Goal: Task Accomplishment & Management: Use online tool/utility

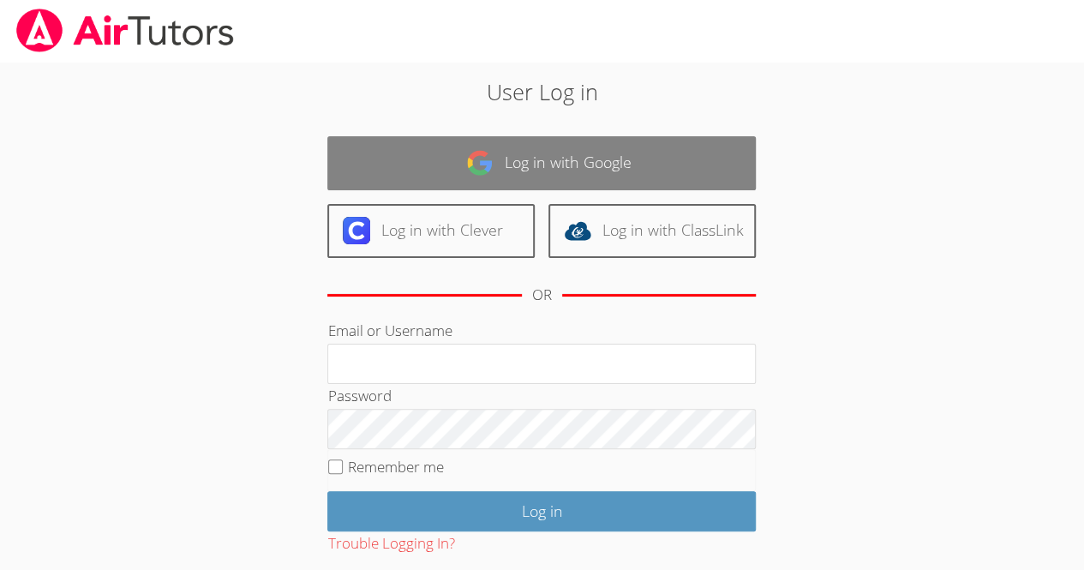
click at [536, 169] on link "Log in with Google" at bounding box center [541, 163] width 429 height 54
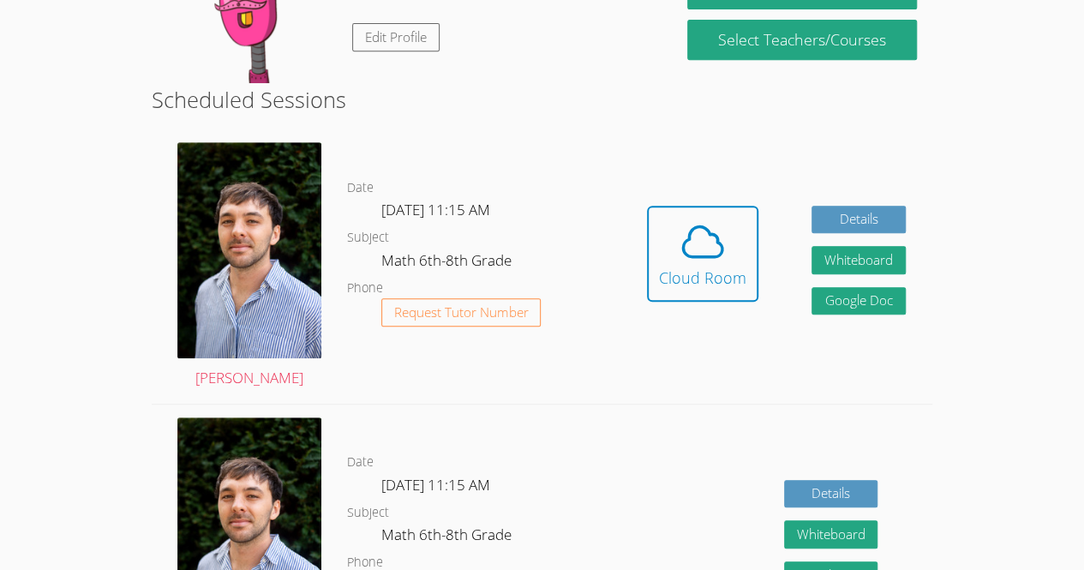
scroll to position [372, 0]
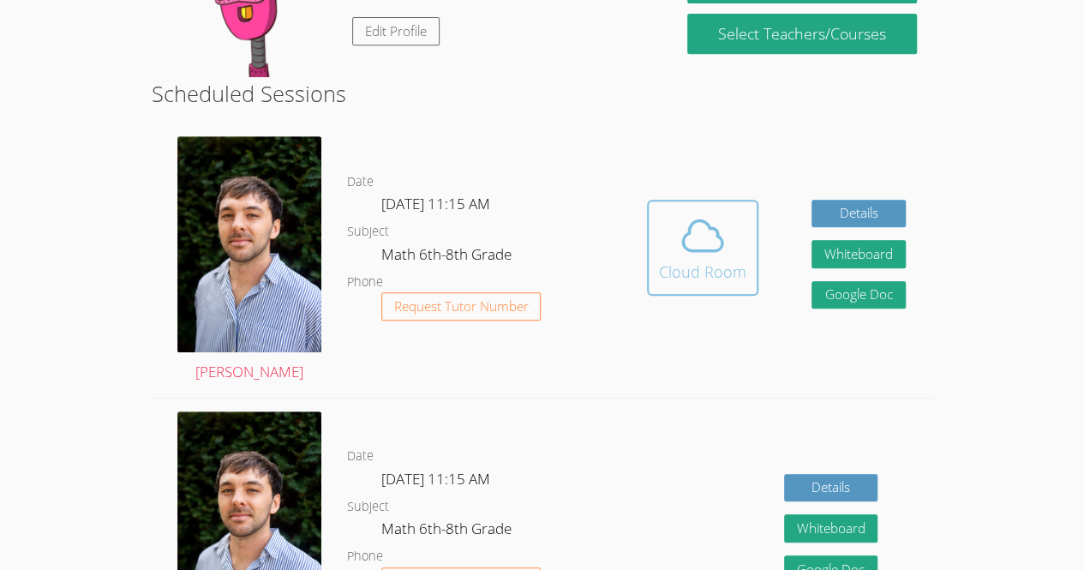
click at [696, 227] on icon at bounding box center [703, 236] width 48 height 48
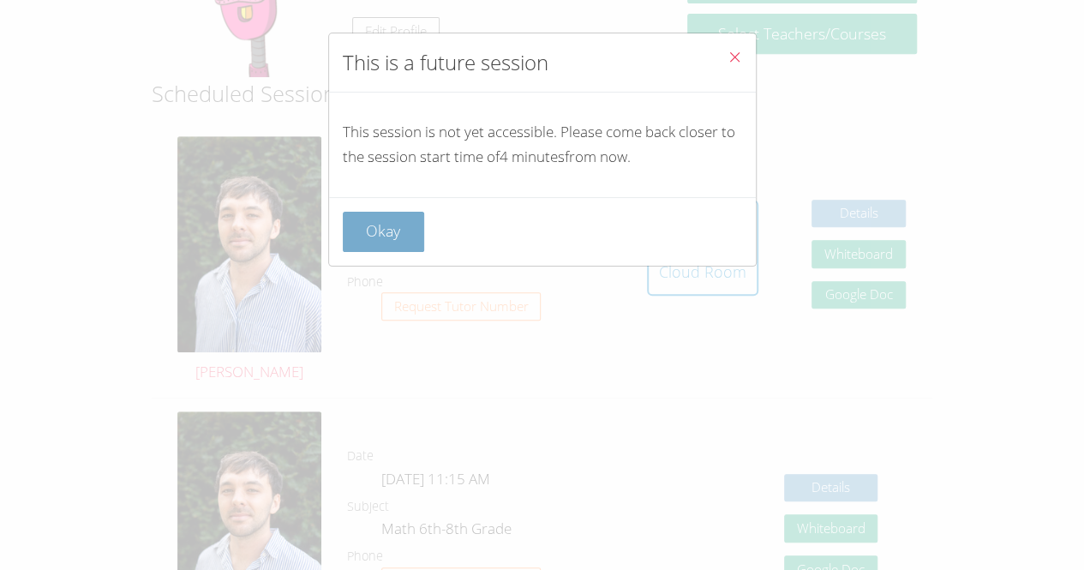
click at [411, 213] on button "Okay" at bounding box center [384, 232] width 82 height 40
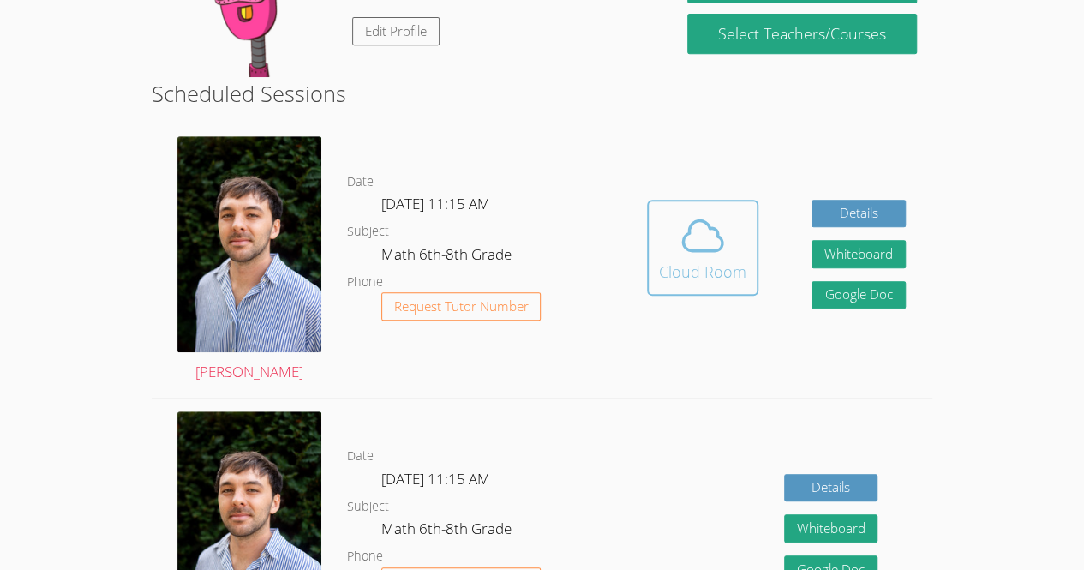
click at [667, 235] on span at bounding box center [702, 236] width 87 height 48
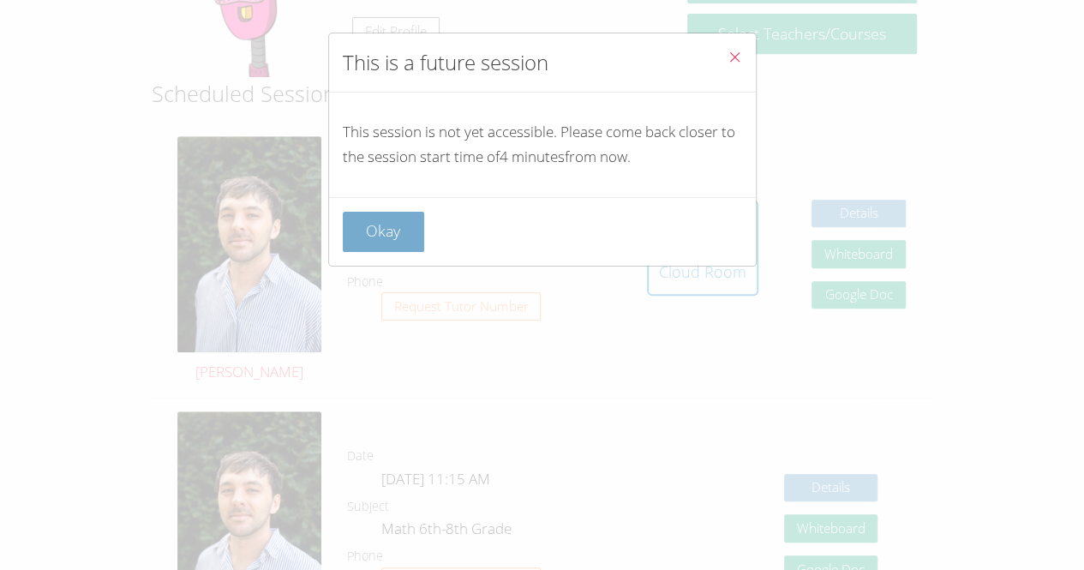
click at [394, 245] on button "Okay" at bounding box center [384, 232] width 82 height 40
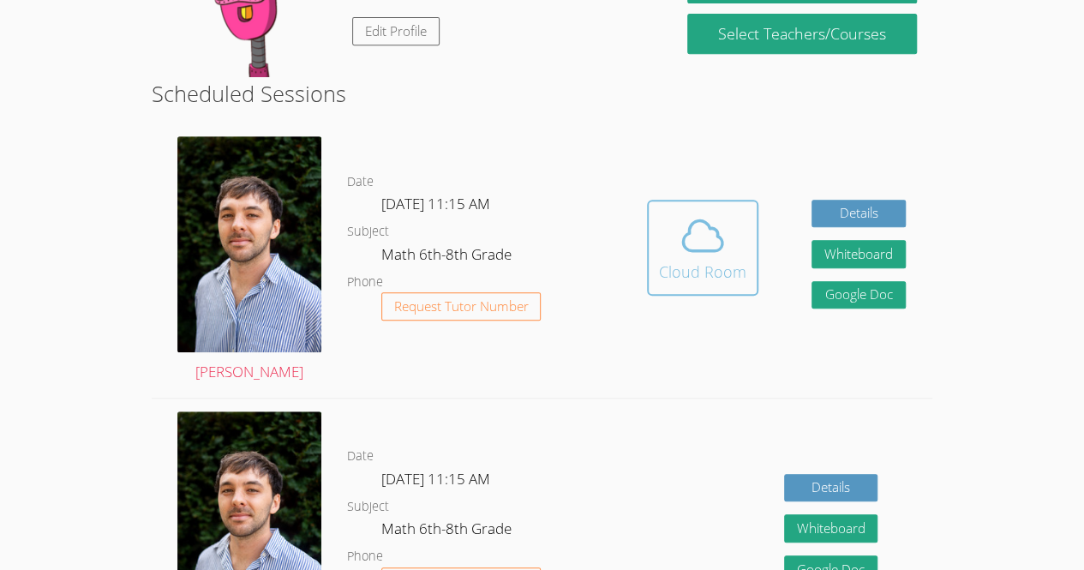
click at [706, 250] on icon at bounding box center [702, 235] width 39 height 30
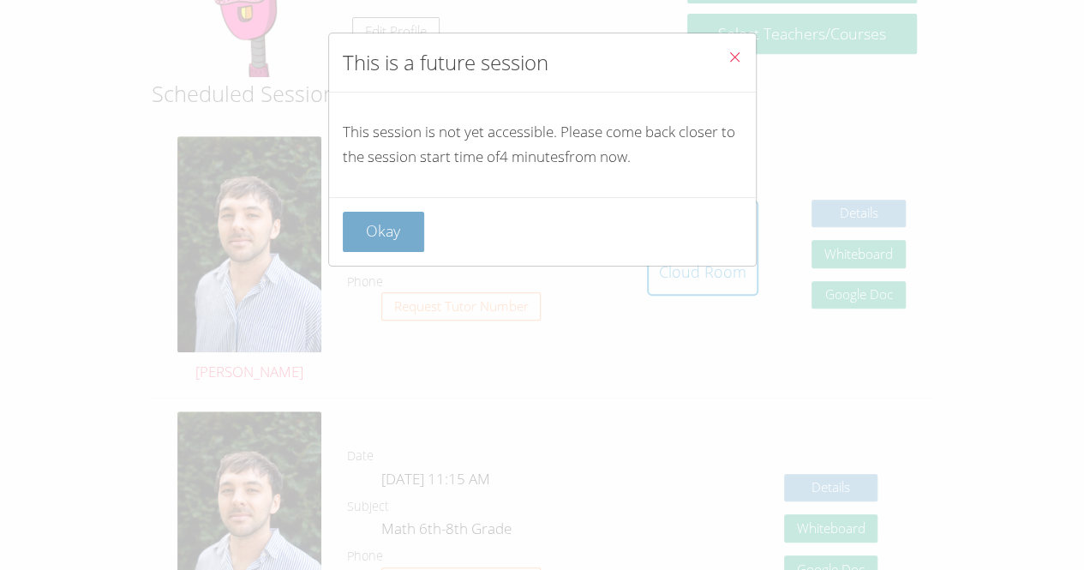
click at [387, 243] on button "Okay" at bounding box center [384, 232] width 82 height 40
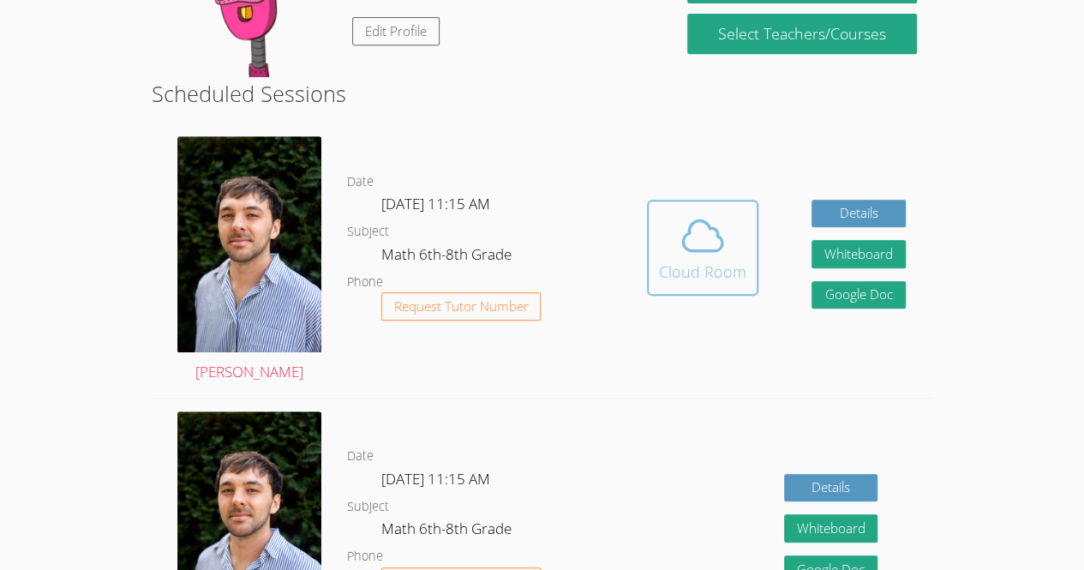
click at [718, 259] on icon at bounding box center [703, 236] width 48 height 48
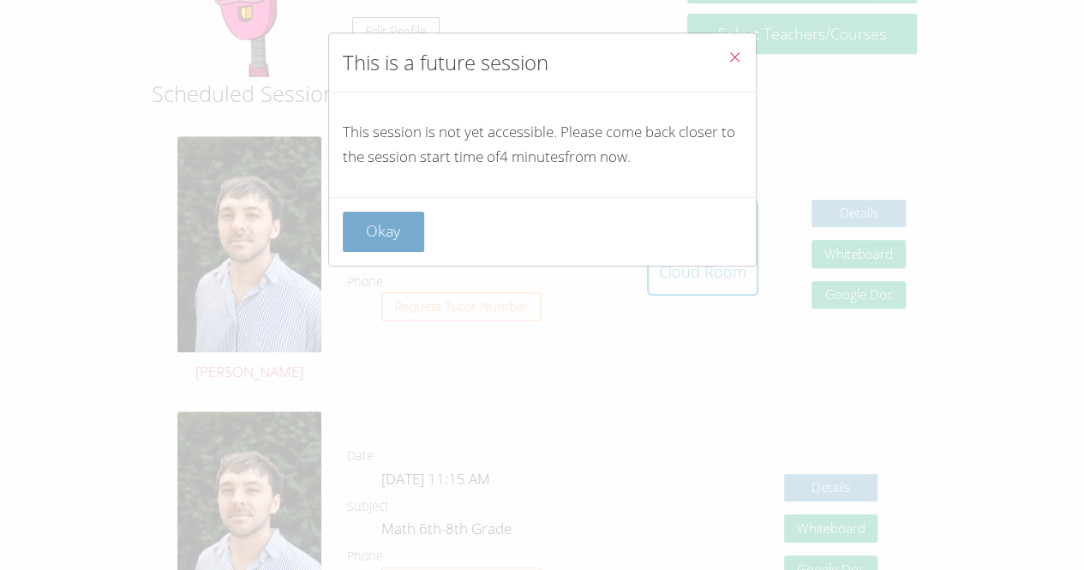
click at [397, 240] on button "Okay" at bounding box center [384, 232] width 82 height 40
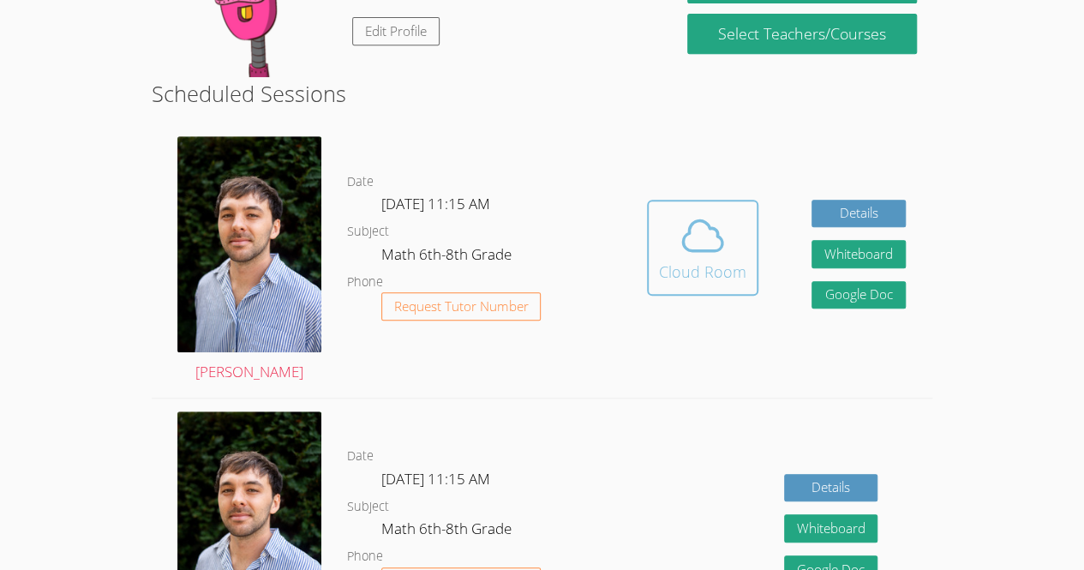
click at [689, 250] on icon at bounding box center [702, 235] width 39 height 30
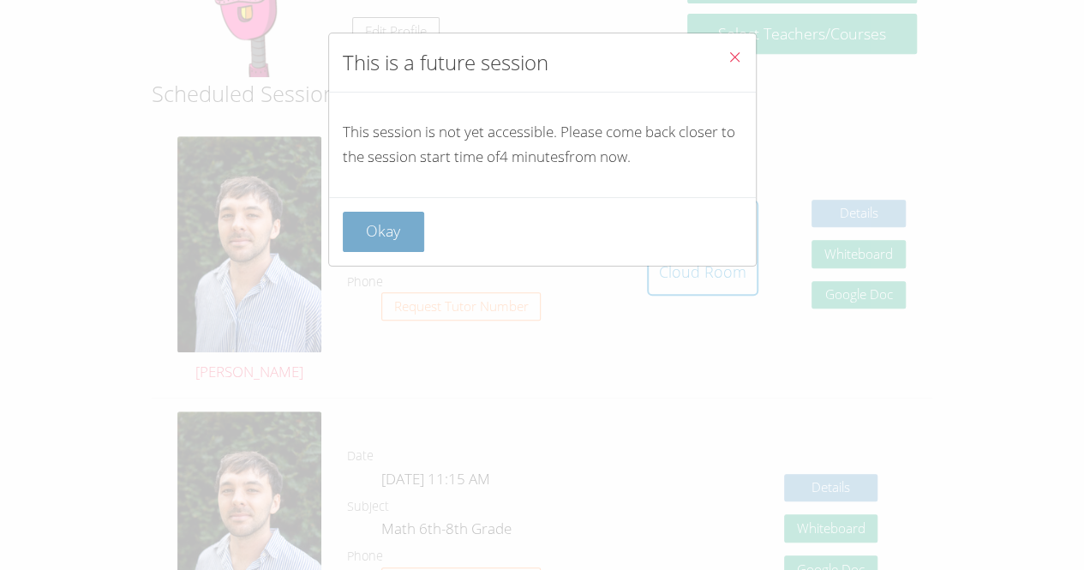
click at [408, 226] on button "Okay" at bounding box center [384, 232] width 82 height 40
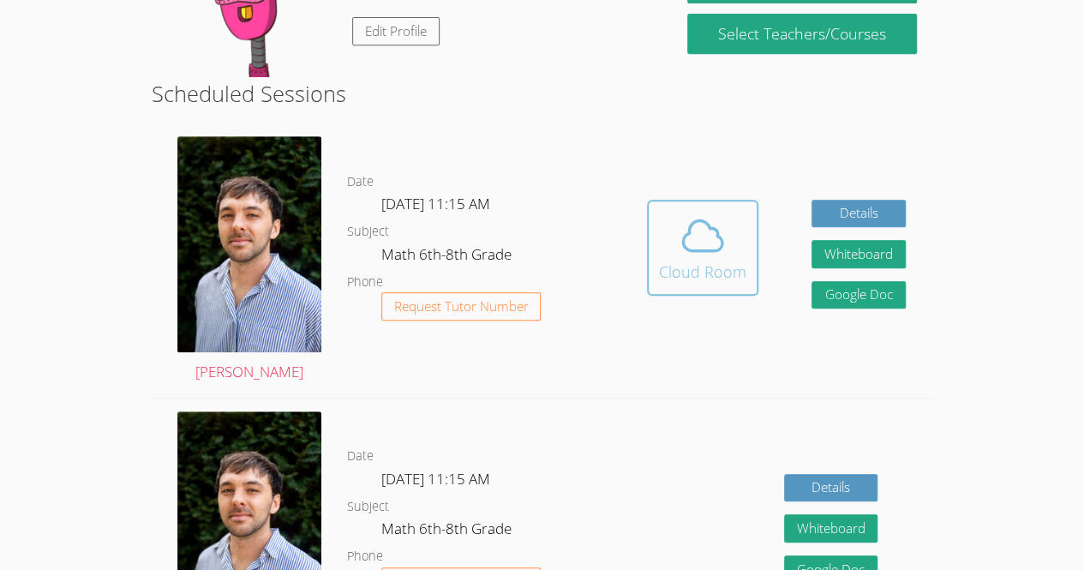
drag, startPoint x: 684, startPoint y: 229, endPoint x: 729, endPoint y: 292, distance: 77.5
click at [729, 284] on div "Cloud Room" at bounding box center [702, 272] width 87 height 24
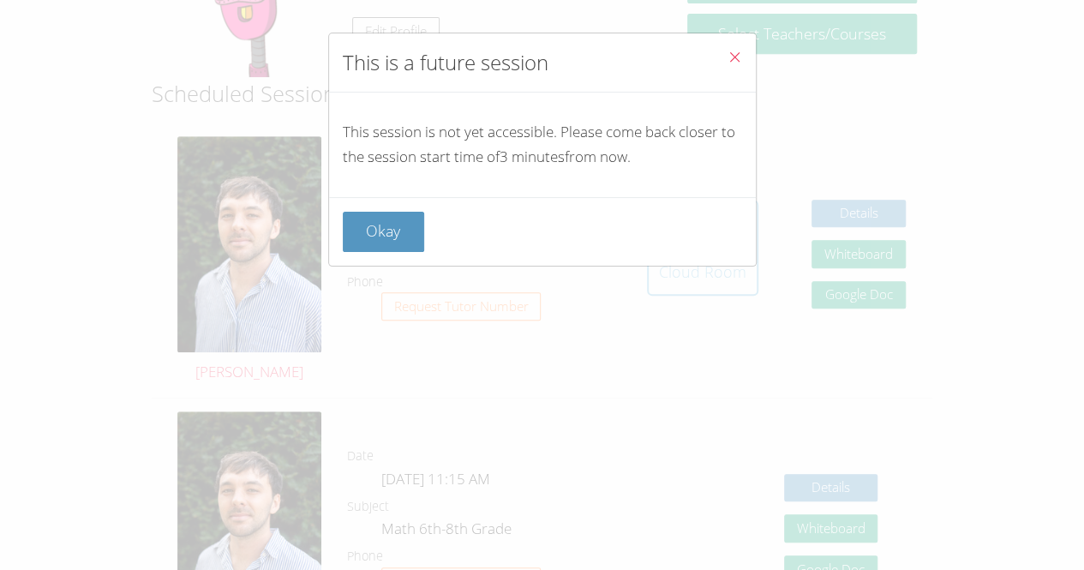
click at [729, 292] on div "This is a future session This session is not yet accessible. Please come back c…" at bounding box center [542, 285] width 1084 height 570
click at [728, 59] on icon "Close" at bounding box center [735, 57] width 15 height 15
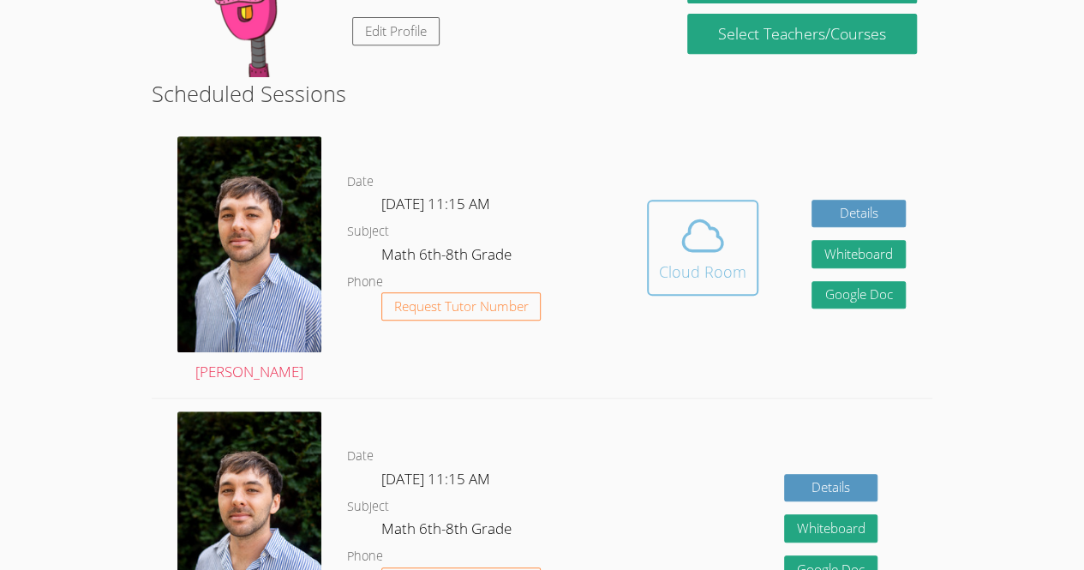
click at [741, 273] on div "Cloud Room" at bounding box center [702, 272] width 87 height 24
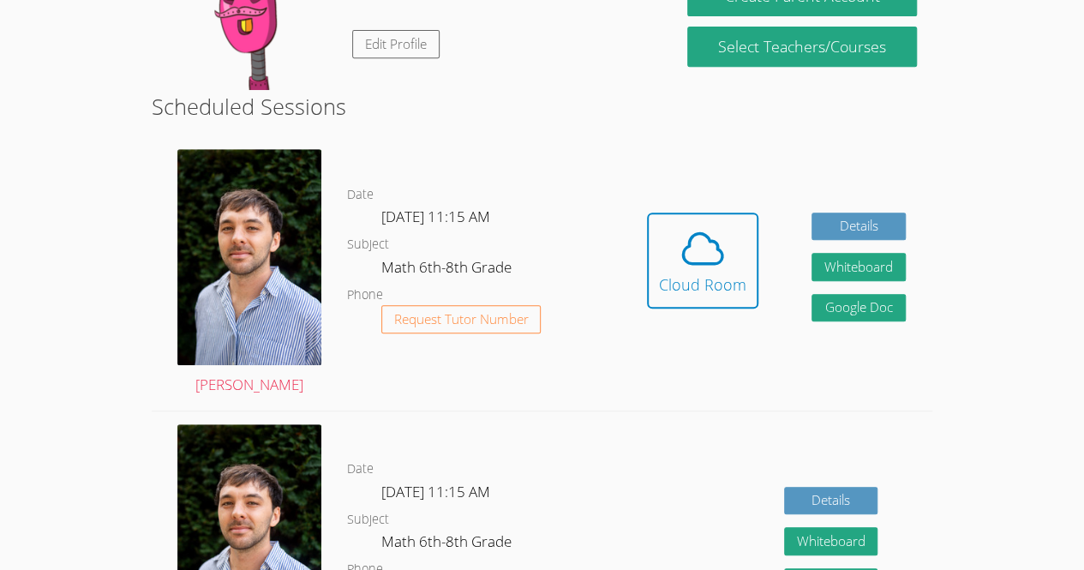
scroll to position [360, 0]
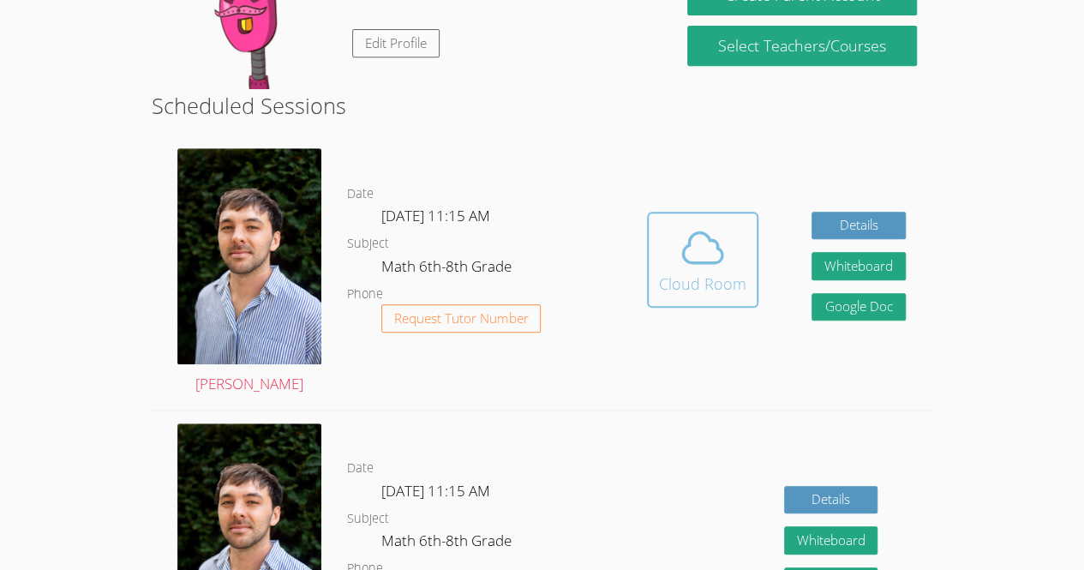
click at [686, 296] on div "Cloud Room" at bounding box center [702, 284] width 87 height 24
click at [738, 223] on button "Cloud Room" at bounding box center [702, 260] width 111 height 96
click at [679, 272] on icon at bounding box center [703, 248] width 48 height 48
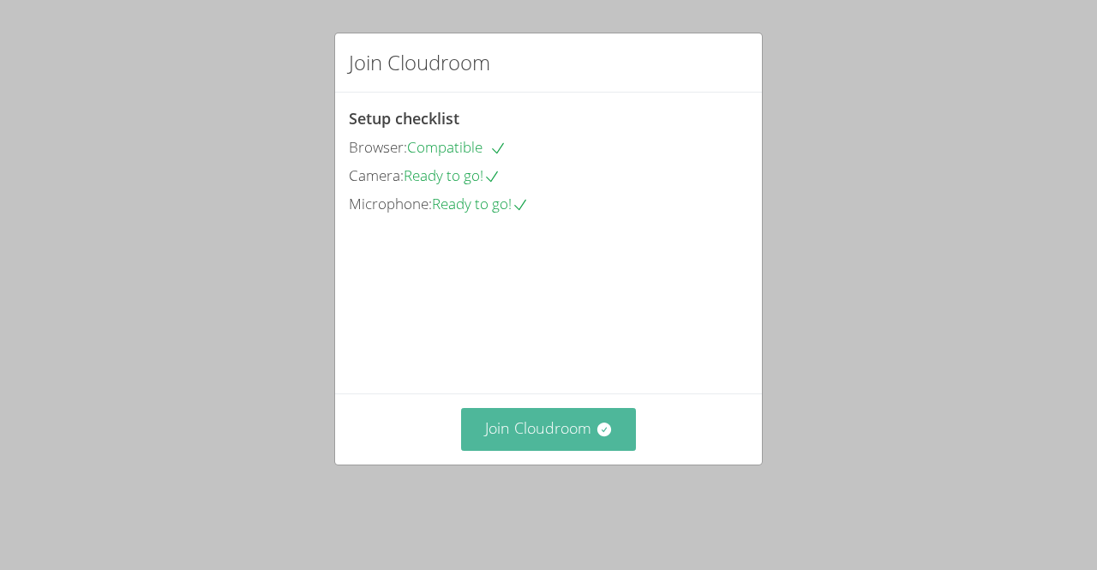
click at [601, 438] on icon at bounding box center [604, 429] width 17 height 17
click at [572, 450] on button "Join Cloudroom" at bounding box center [549, 429] width 176 height 42
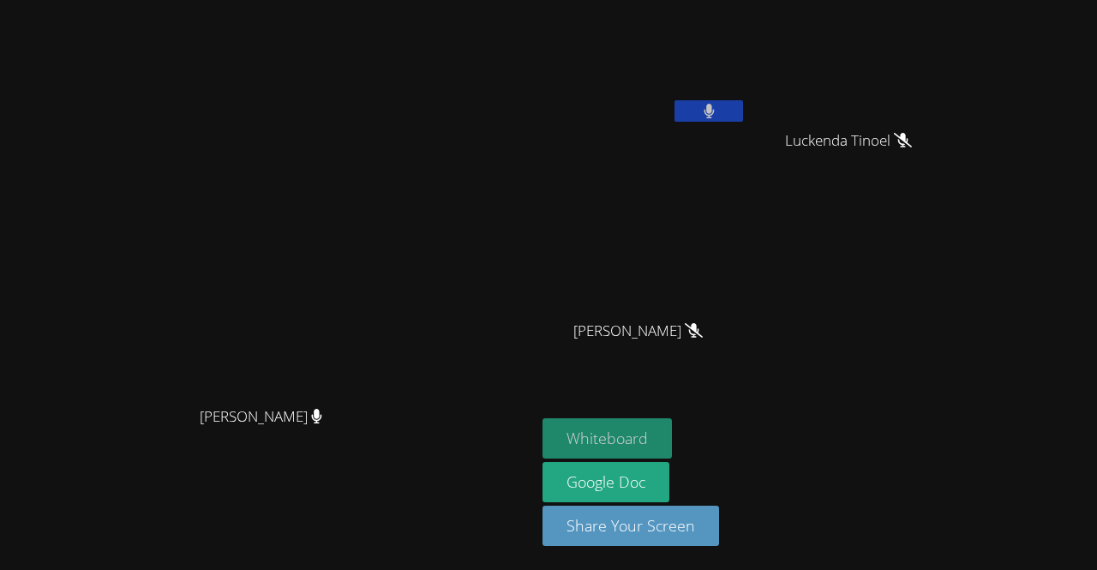
click at [672, 429] on button "Whiteboard" at bounding box center [607, 438] width 129 height 40
click at [743, 118] on button at bounding box center [709, 110] width 69 height 21
click at [743, 102] on button at bounding box center [709, 110] width 69 height 21
click at [743, 120] on button at bounding box center [709, 110] width 69 height 21
click at [718, 104] on icon at bounding box center [709, 111] width 18 height 15
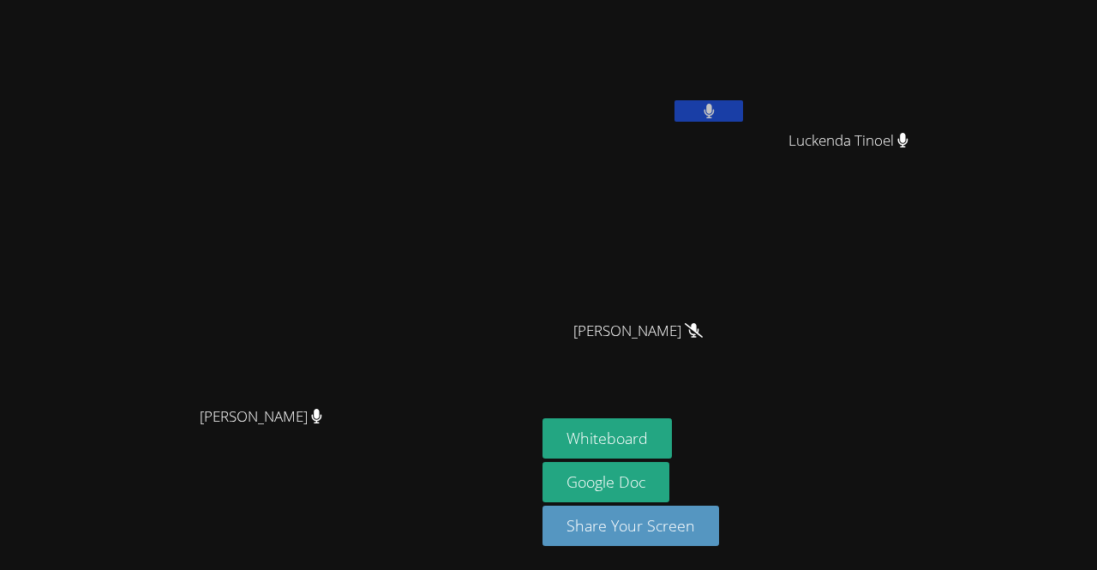
click at [743, 111] on button at bounding box center [709, 110] width 69 height 21
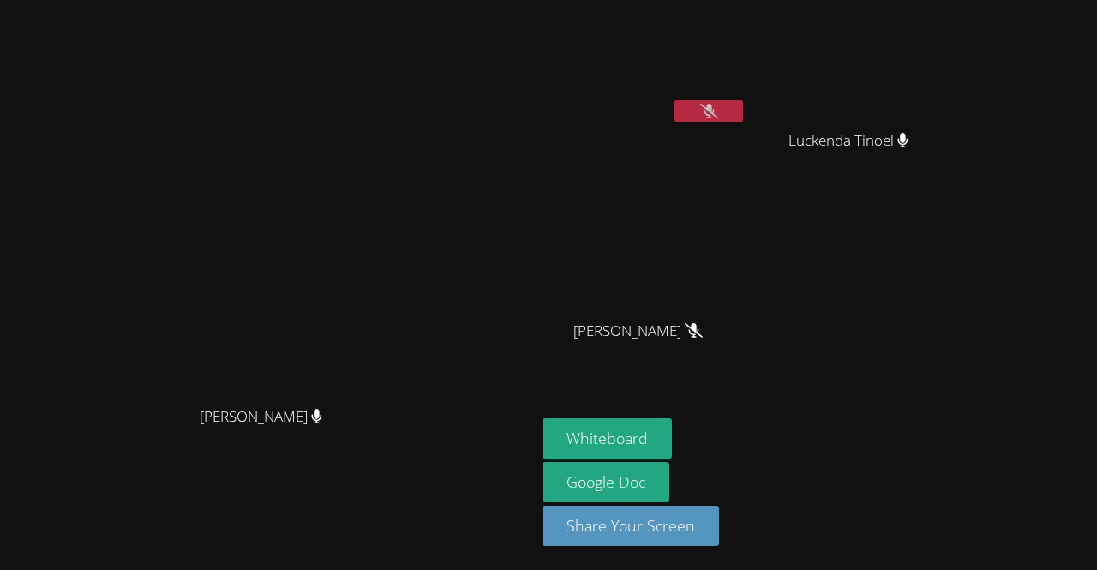
click at [743, 111] on button at bounding box center [709, 110] width 69 height 21
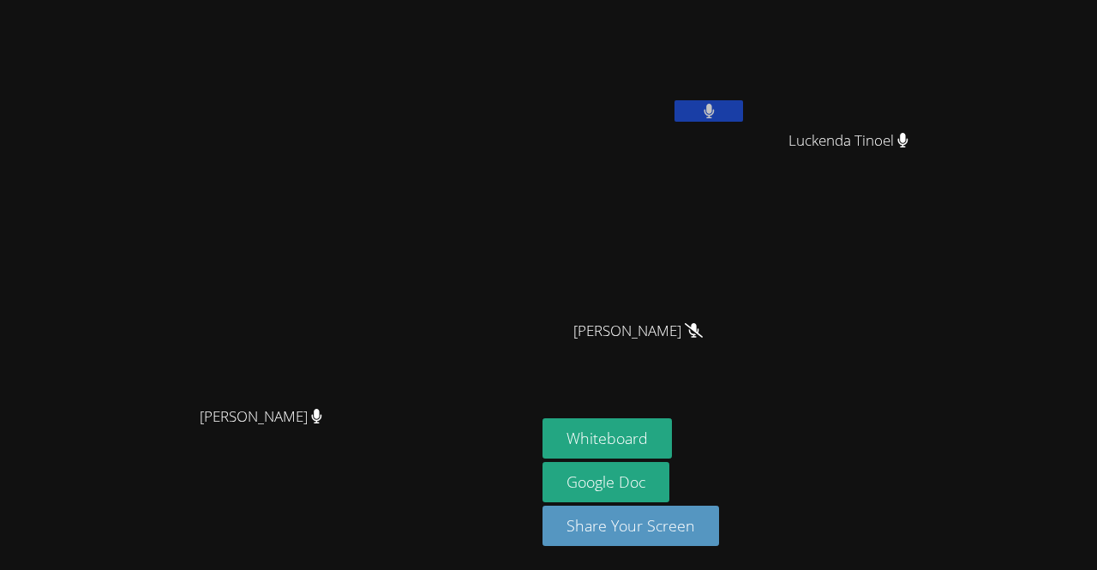
click at [743, 111] on button at bounding box center [709, 110] width 69 height 21
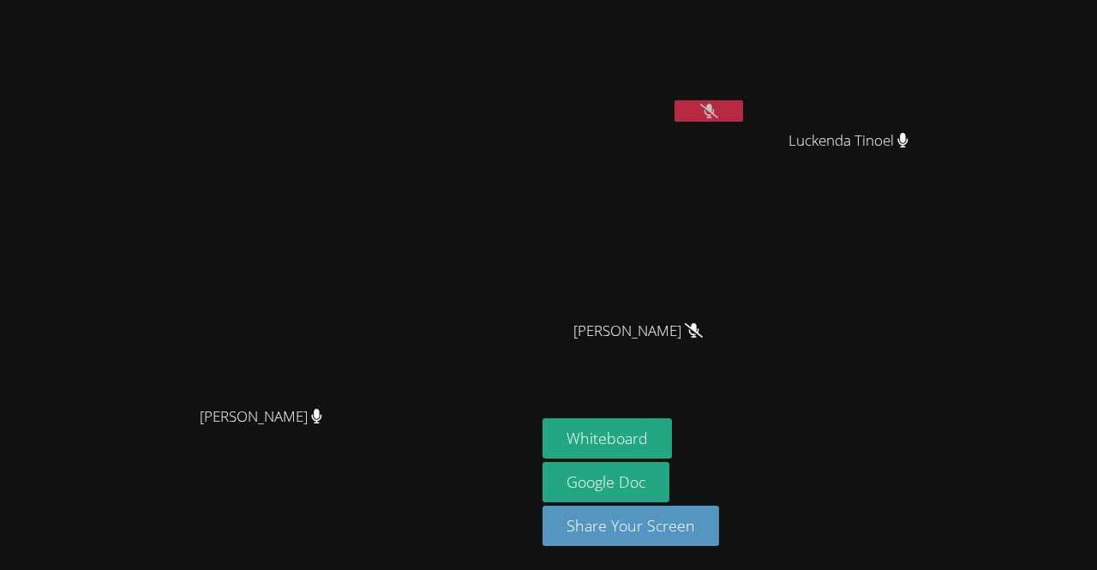
click at [743, 103] on button at bounding box center [709, 110] width 69 height 21
click at [958, 189] on div "Luckenda Tinoel" at bounding box center [856, 156] width 204 height 69
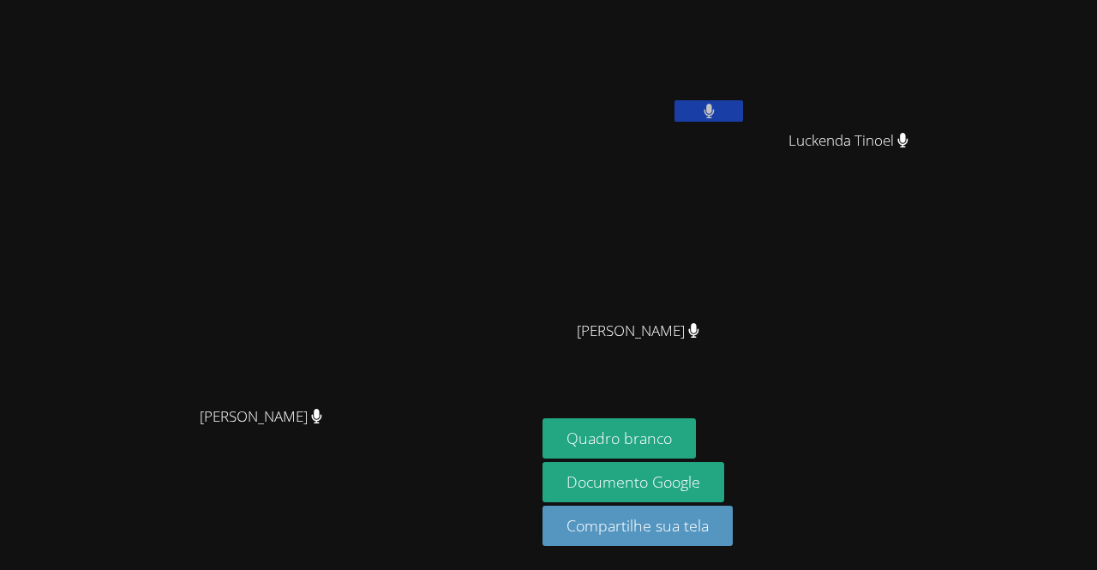
click at [743, 100] on button at bounding box center [709, 110] width 69 height 21
click at [718, 112] on icon at bounding box center [709, 111] width 18 height 15
click at [743, 108] on button at bounding box center [709, 110] width 69 height 21
click at [718, 111] on icon at bounding box center [709, 111] width 18 height 15
click at [747, 99] on video at bounding box center [645, 64] width 204 height 115
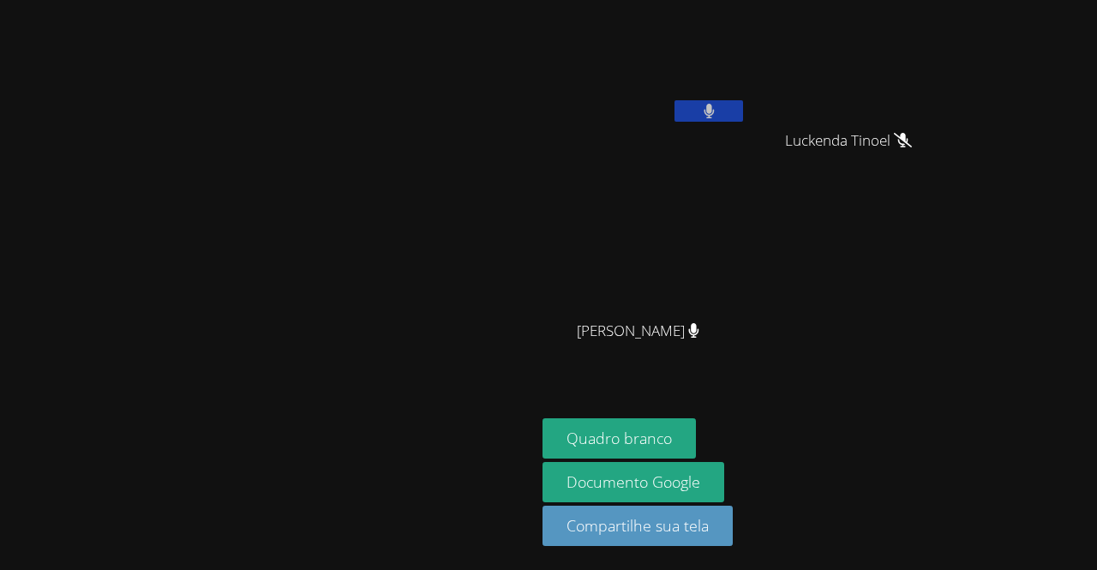
click at [743, 115] on button at bounding box center [709, 110] width 69 height 21
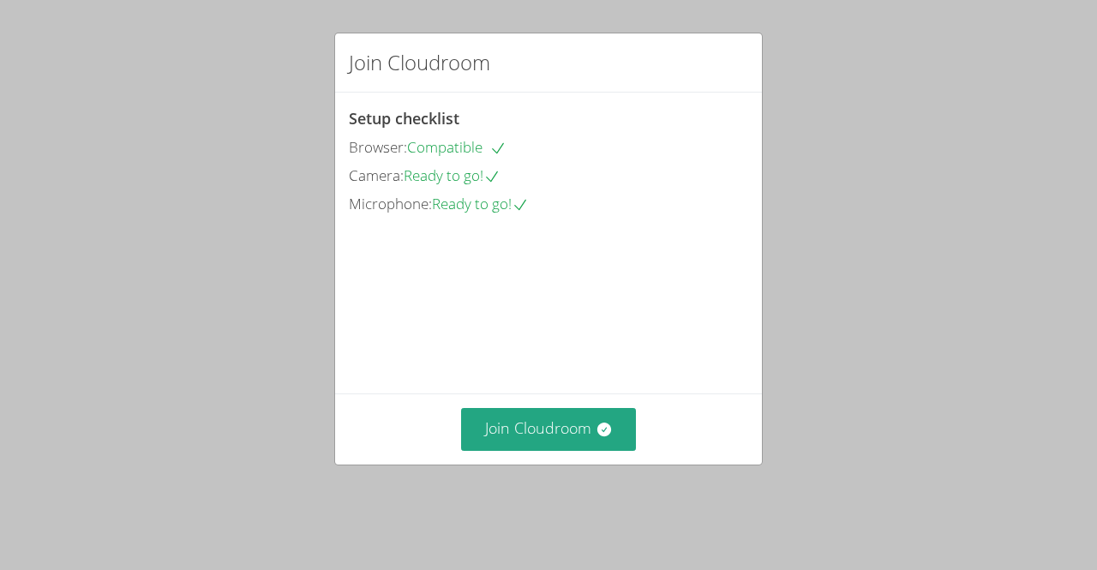
click at [535, 424] on div "Join Cloudroom" at bounding box center [548, 428] width 427 height 70
click at [543, 356] on video at bounding box center [477, 295] width 257 height 129
click at [542, 344] on video at bounding box center [477, 295] width 257 height 129
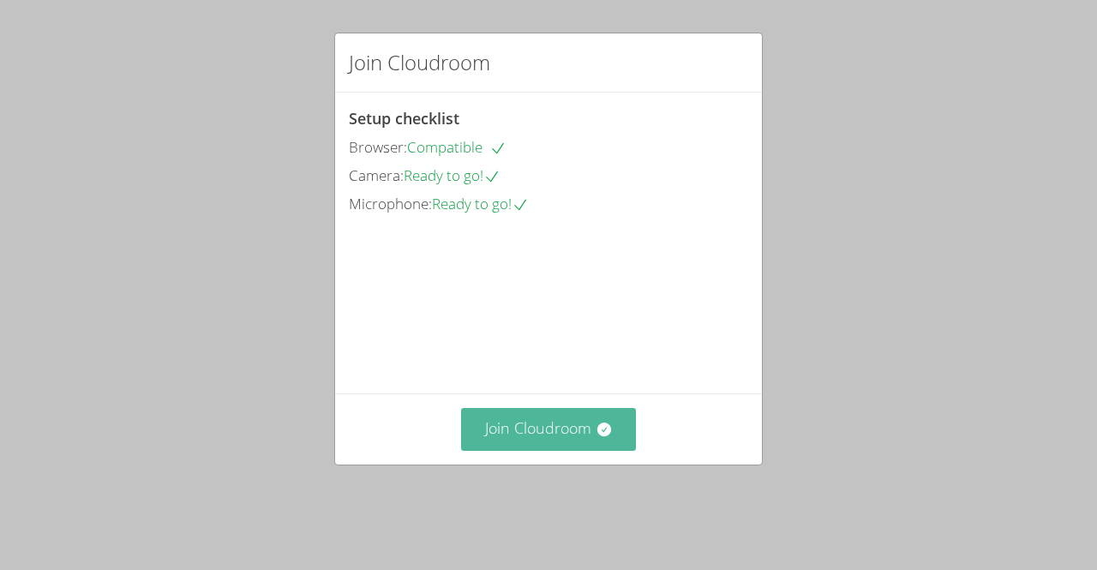
click at [611, 449] on button "Join Cloudroom" at bounding box center [549, 429] width 176 height 42
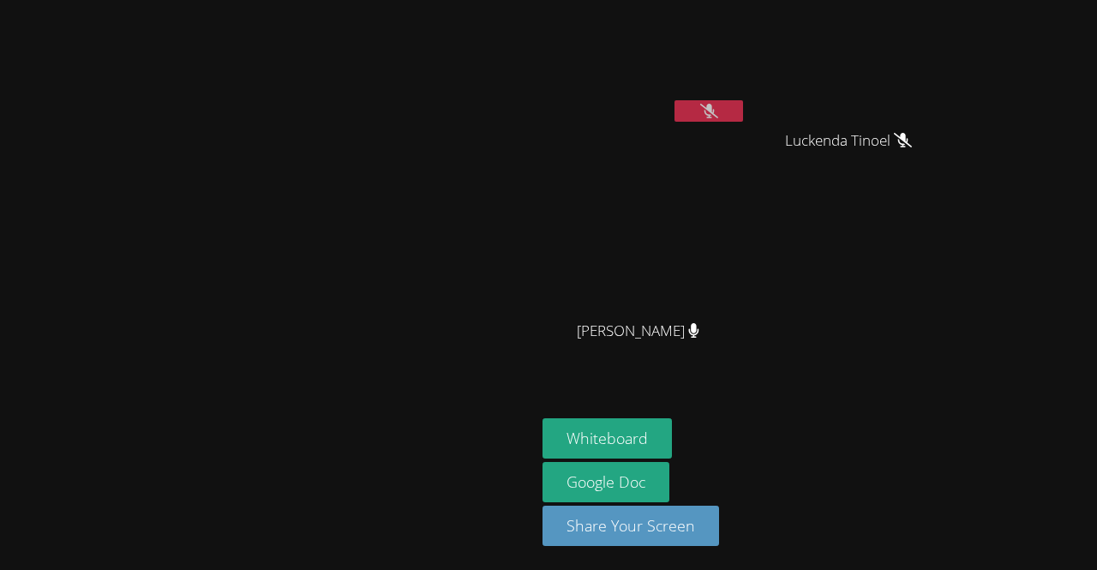
click at [679, 9] on video at bounding box center [645, 64] width 204 height 115
click at [718, 110] on icon at bounding box center [709, 111] width 18 height 15
click at [889, 113] on video at bounding box center [856, 64] width 204 height 115
click at [743, 113] on button at bounding box center [709, 110] width 69 height 21
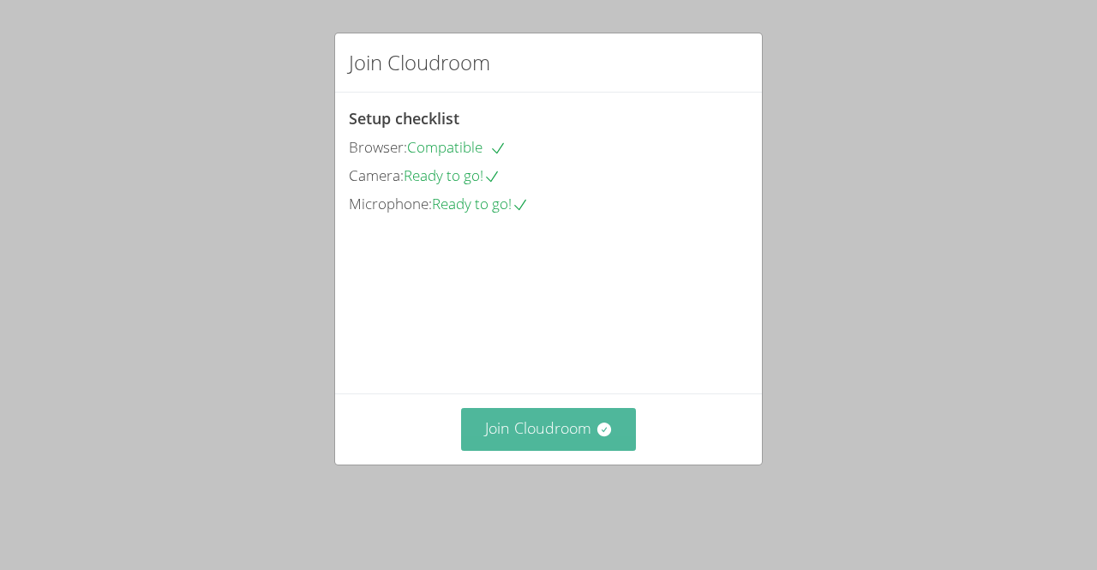
click at [577, 436] on button "Join Cloudroom" at bounding box center [549, 429] width 176 height 42
